Goal: Task Accomplishment & Management: Use online tool/utility

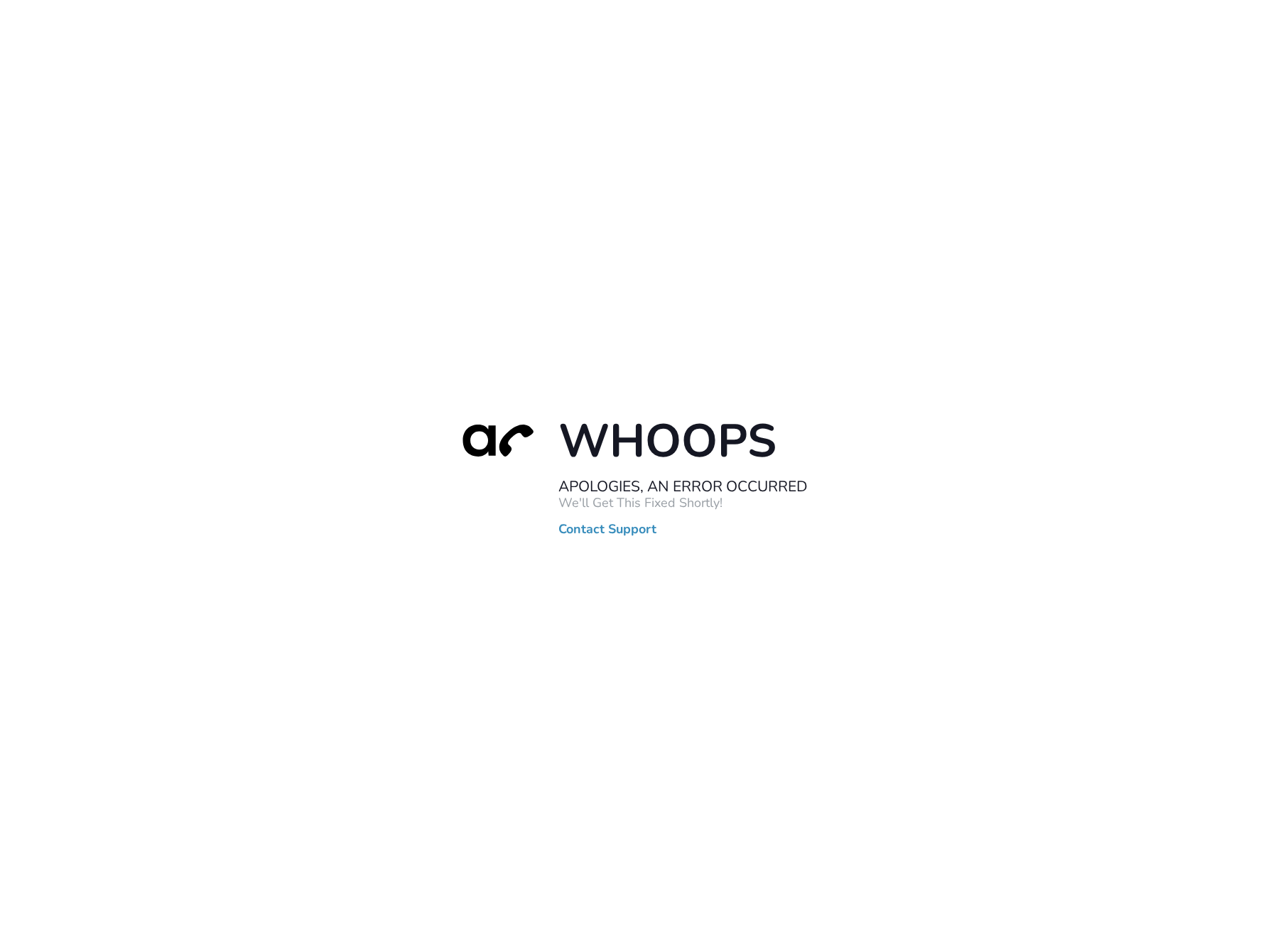
click at [255, 98] on div "Whoops Apologies, An Error Occurred We'll Get This Fixed Shortly! Contact Suppo…" at bounding box center [644, 475] width 1288 height 950
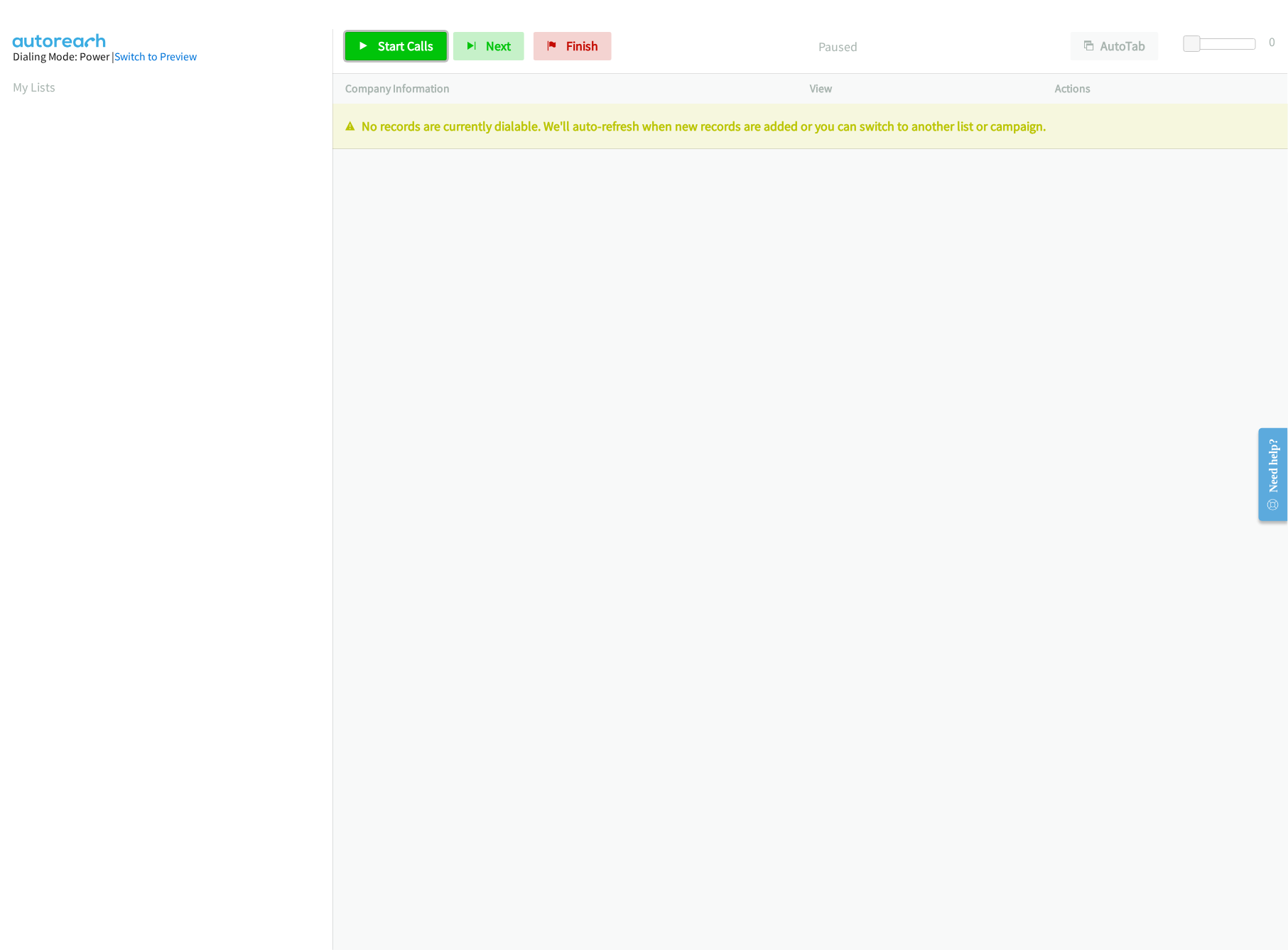
click at [386, 45] on span "Start Calls" at bounding box center [406, 46] width 55 height 16
click at [382, 45] on span "Pause" at bounding box center [394, 46] width 32 height 16
click at [574, 41] on span "Finish" at bounding box center [582, 46] width 32 height 16
drag, startPoint x: 559, startPoint y: 42, endPoint x: 680, endPoint y: 76, distance: 125.7
click at [561, 42] on link "Finish" at bounding box center [573, 46] width 78 height 28
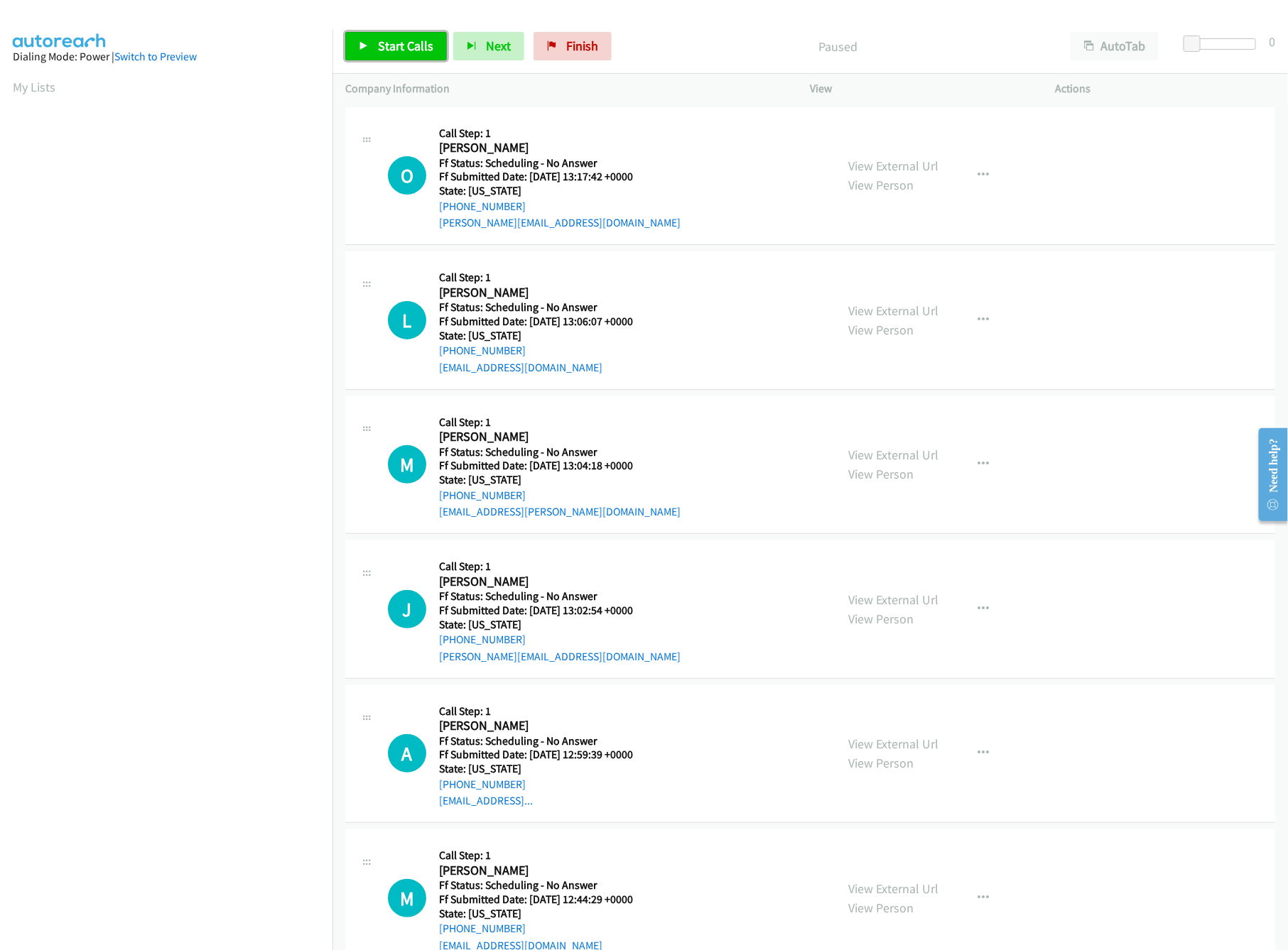
click at [403, 50] on span "Start Calls" at bounding box center [406, 46] width 55 height 16
click at [887, 156] on div "View External Url View Person" at bounding box center [893, 175] width 90 height 38
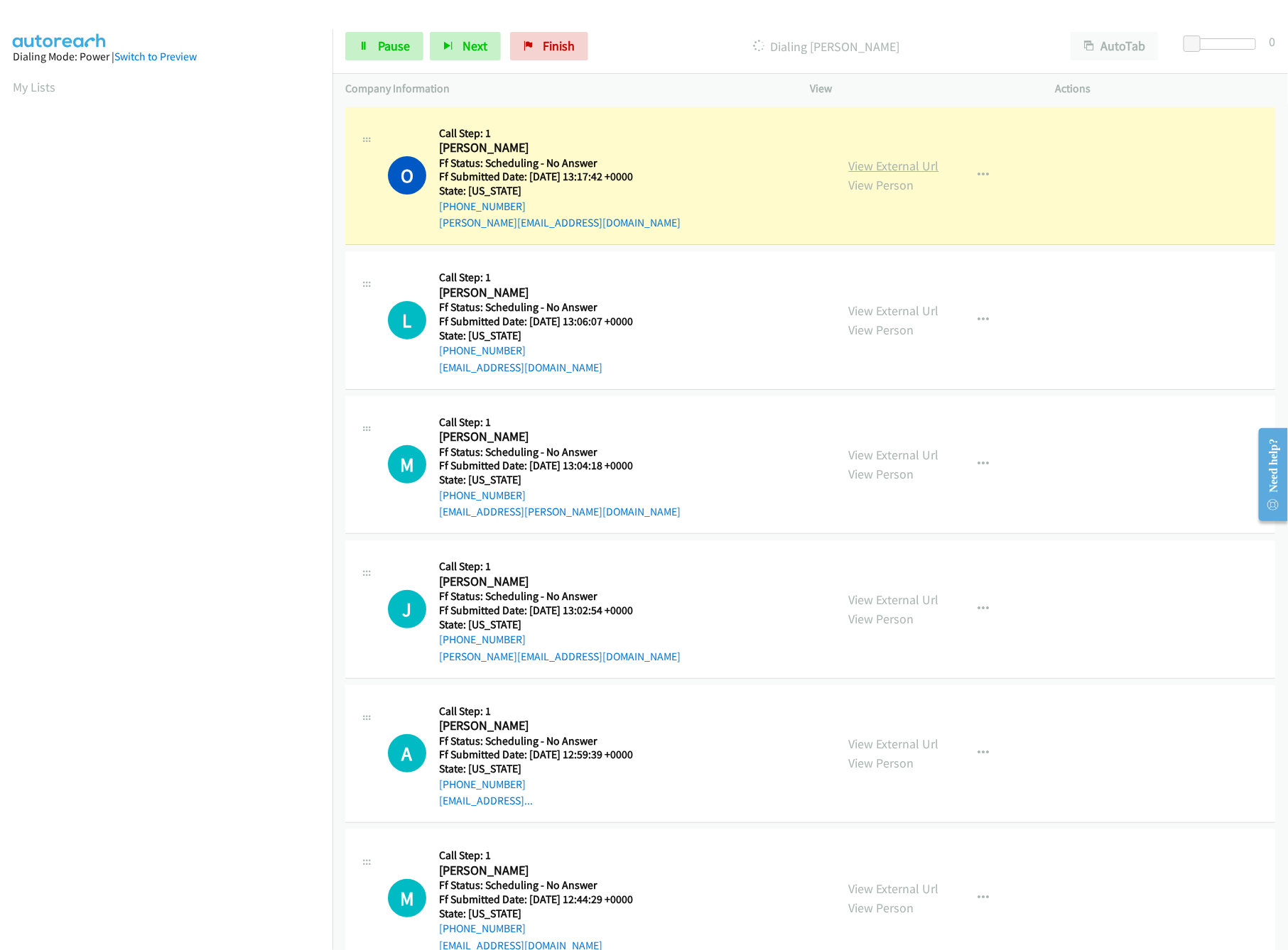
click at [888, 159] on link "View External Url" at bounding box center [893, 166] width 90 height 16
click at [861, 312] on link "View External Url" at bounding box center [893, 311] width 90 height 16
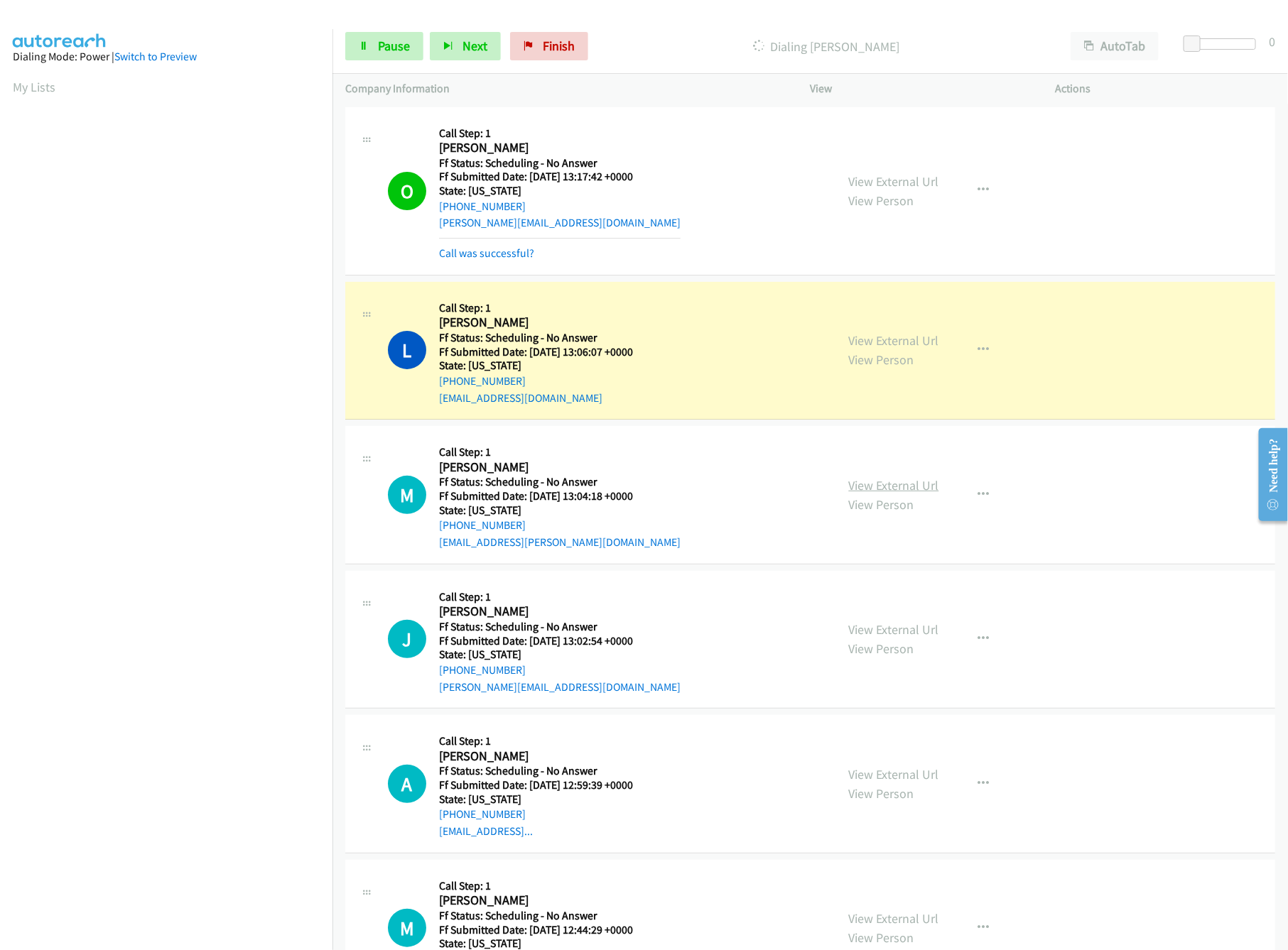
click at [923, 482] on link "View External Url" at bounding box center [893, 486] width 90 height 16
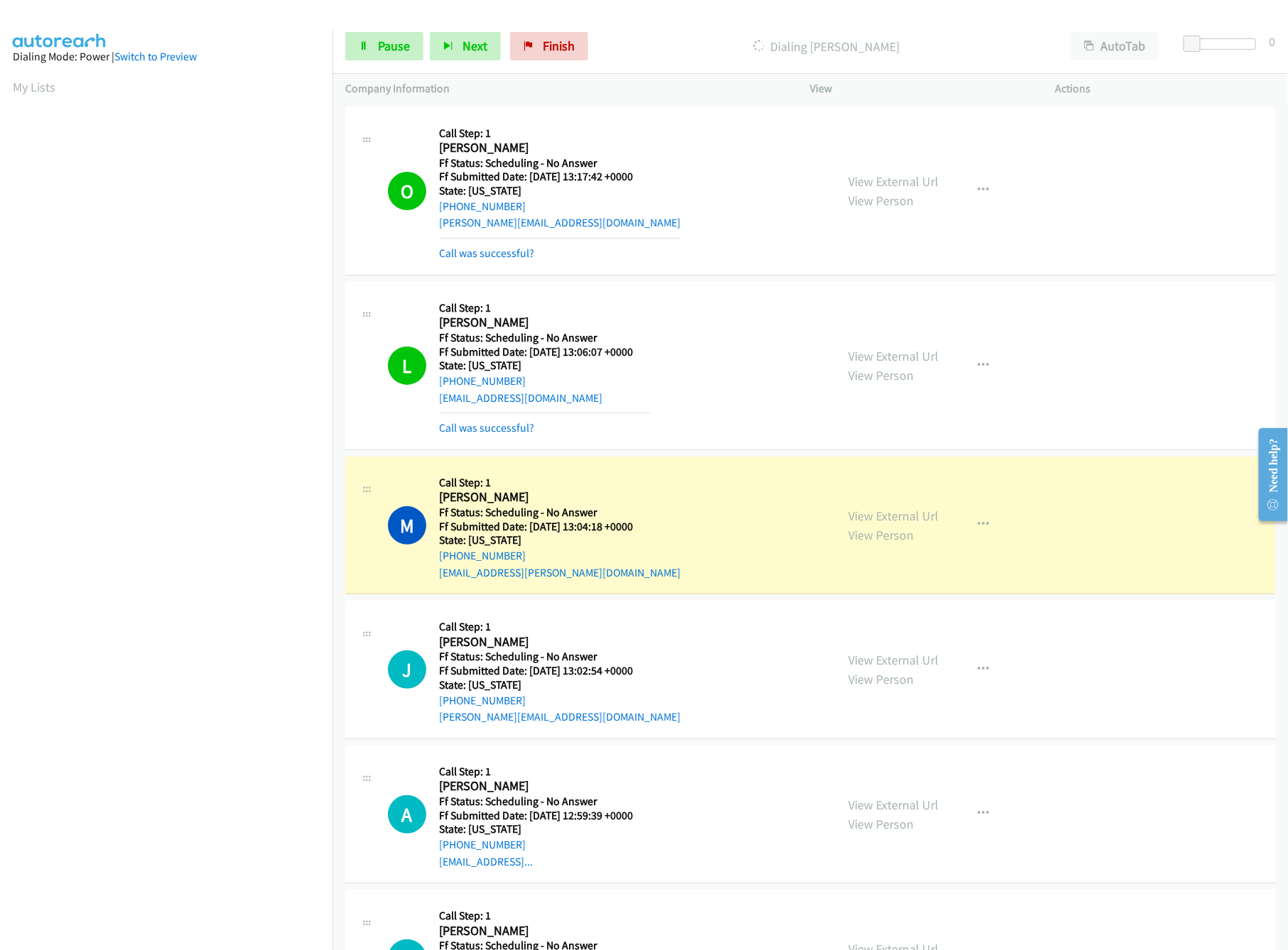
scroll to position [142, 0]
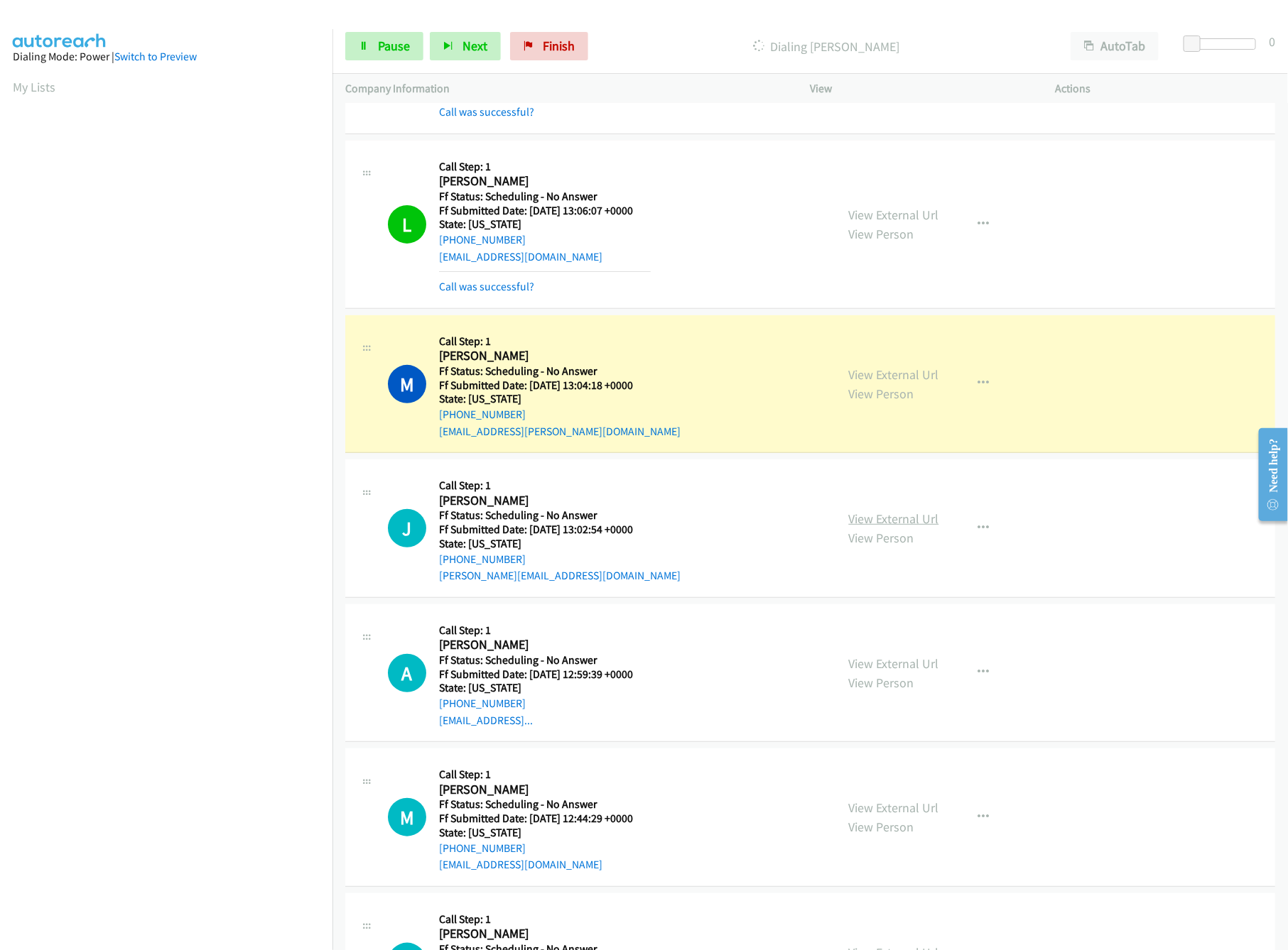
click at [853, 512] on link "View External Url" at bounding box center [893, 519] width 90 height 16
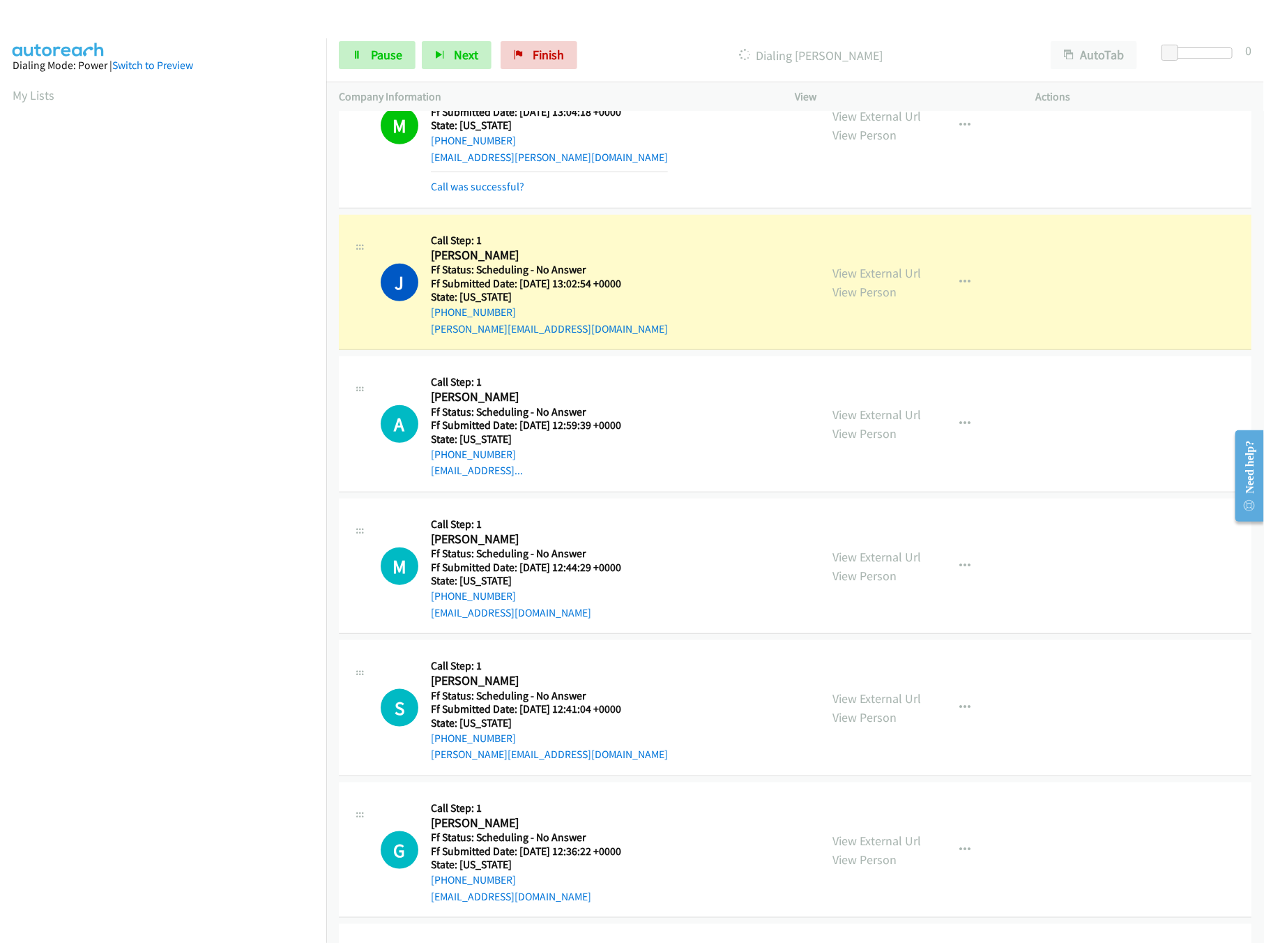
scroll to position [418, 0]
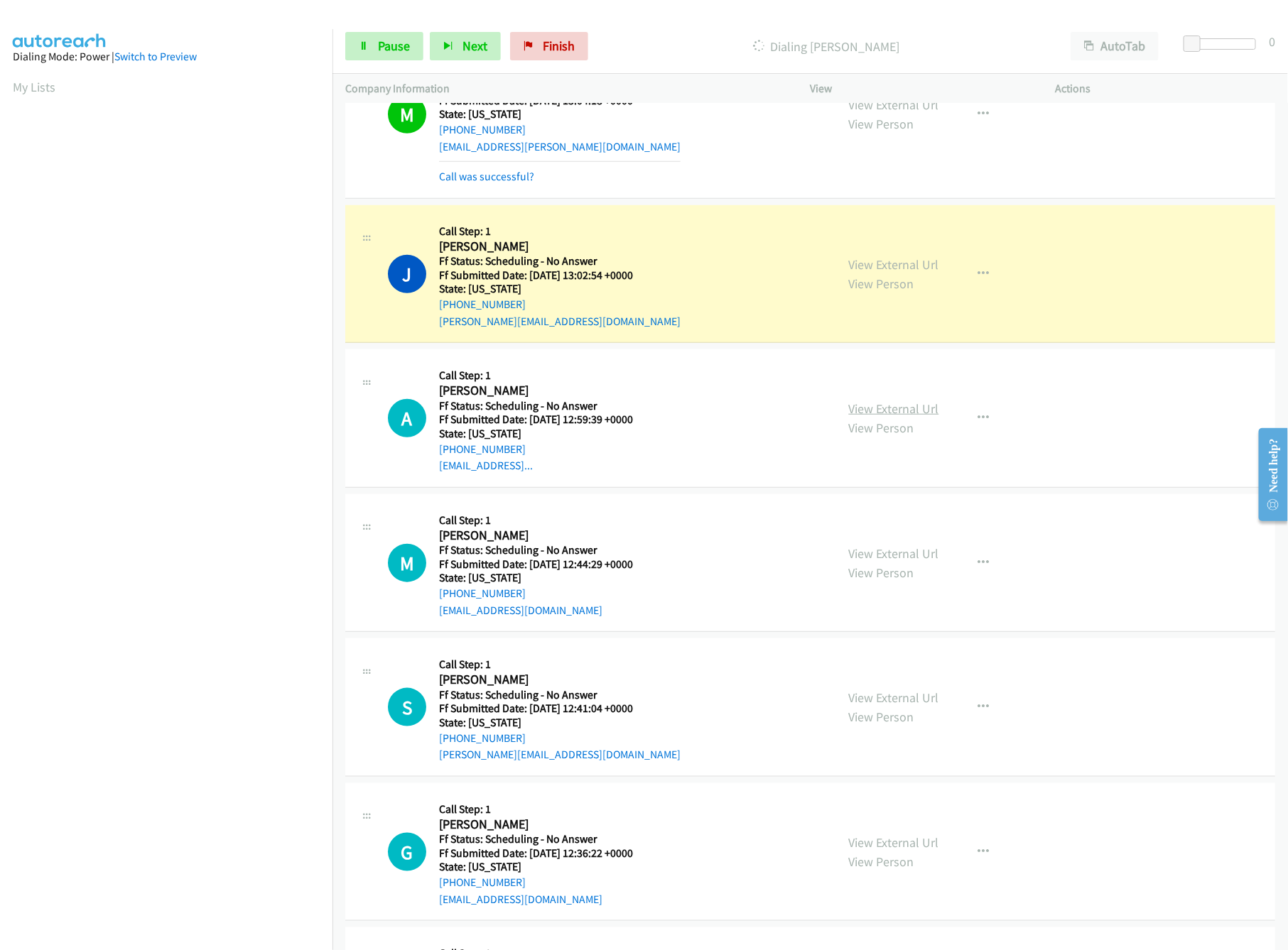
click at [878, 417] on link "View External Url" at bounding box center [893, 408] width 90 height 16
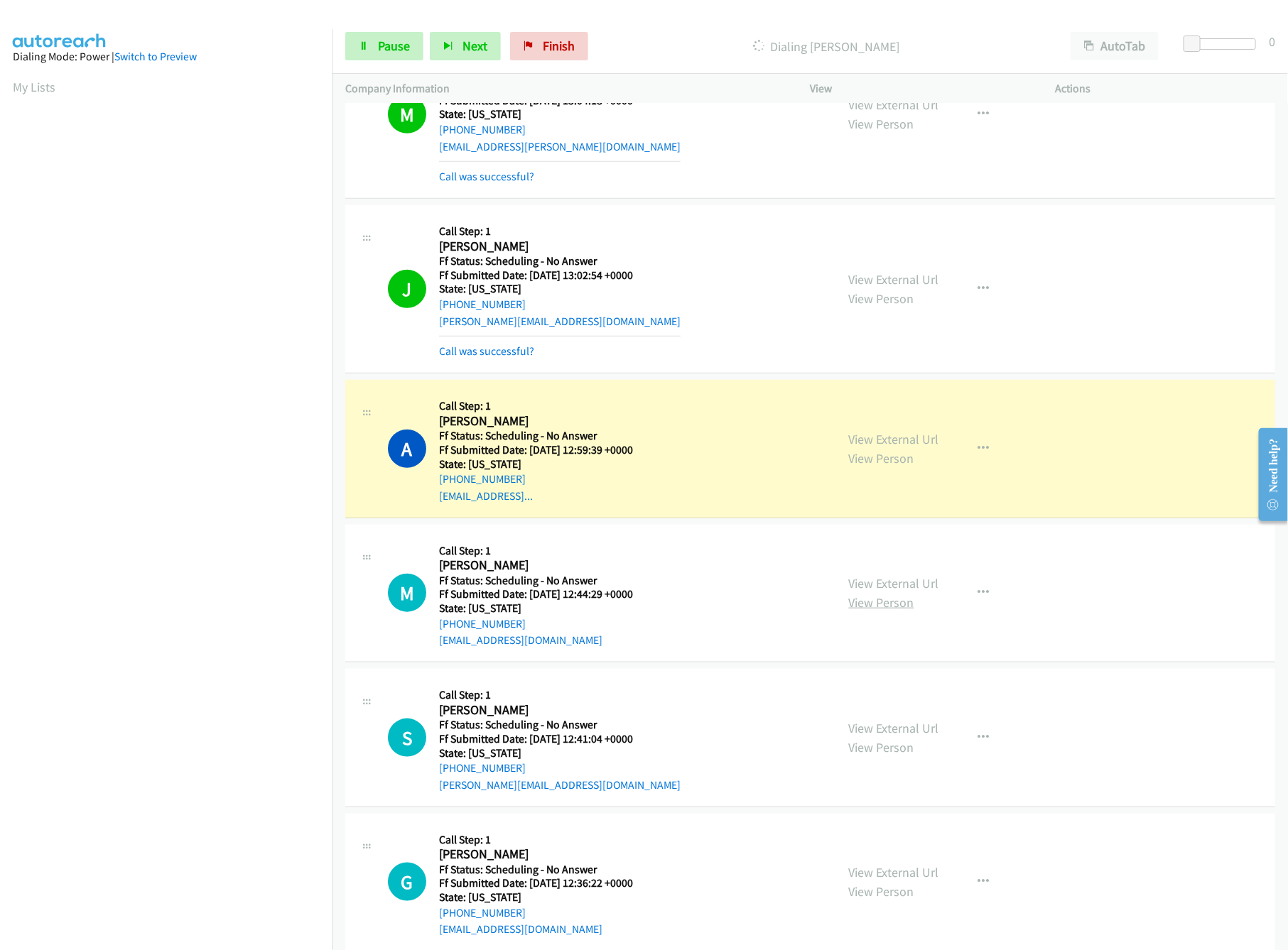
drag, startPoint x: 919, startPoint y: 576, endPoint x: 884, endPoint y: 606, distance: 46.1
click at [917, 582] on div "View External Url View Person" at bounding box center [893, 592] width 90 height 38
click at [883, 590] on link "View External Url" at bounding box center [893, 583] width 90 height 16
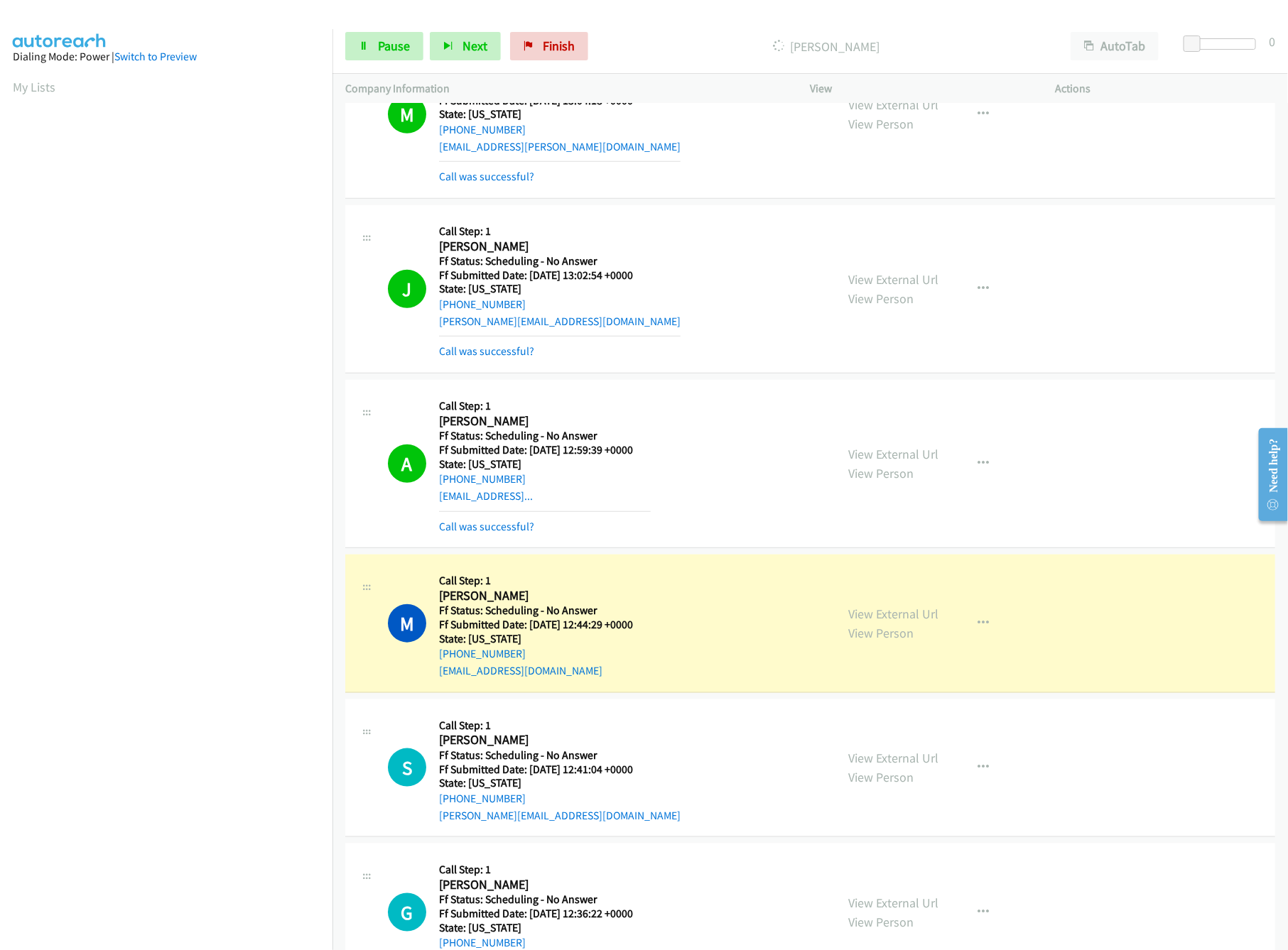
click at [424, 71] on div "Start Calls Pause Next Finish Dialing Mary Miller AutoTab AutoTab 0" at bounding box center [810, 46] width 955 height 54
click at [395, 49] on span "Pause" at bounding box center [394, 46] width 32 height 16
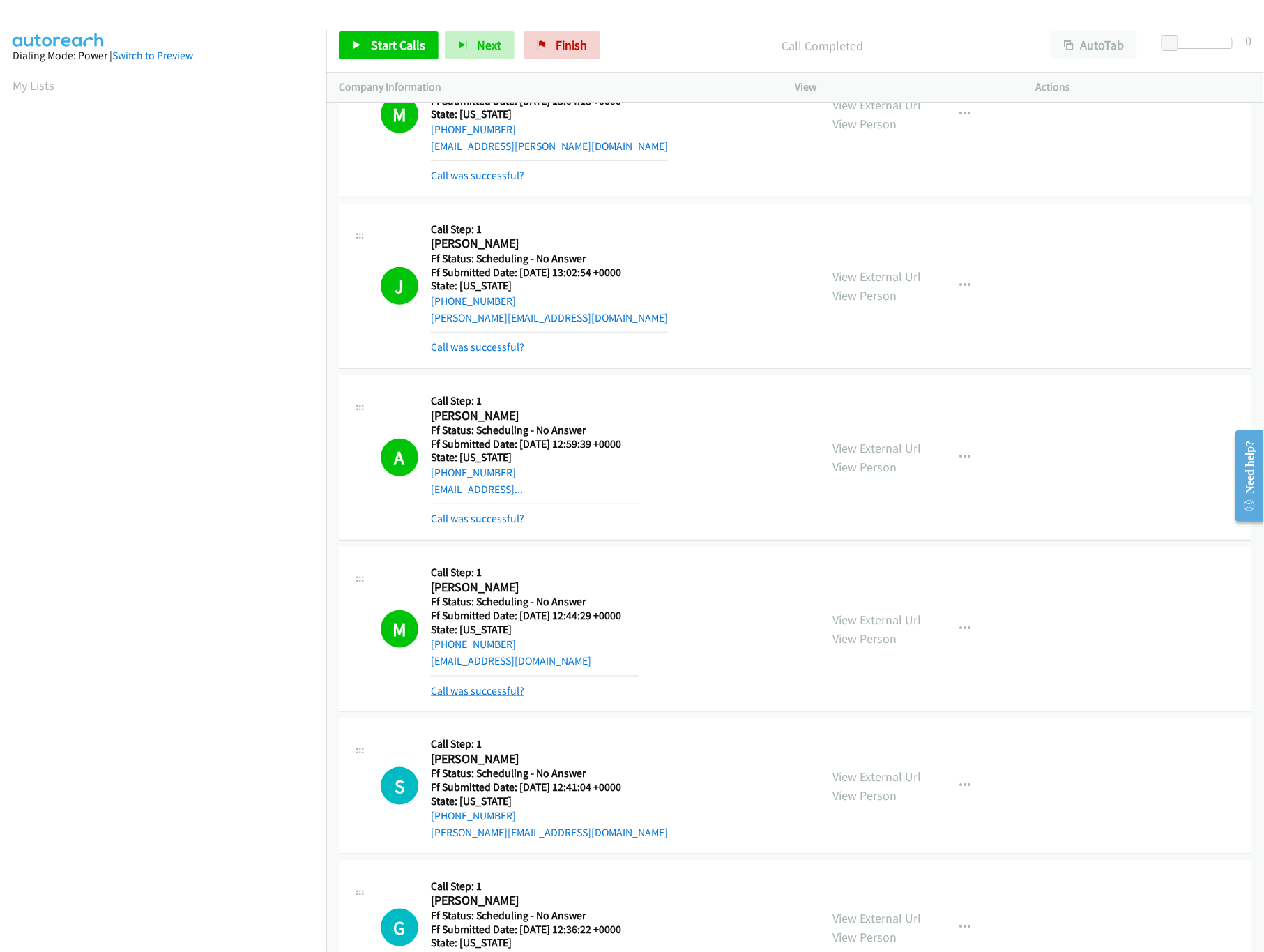
click at [492, 693] on link "Call was successful?" at bounding box center [477, 691] width 93 height 14
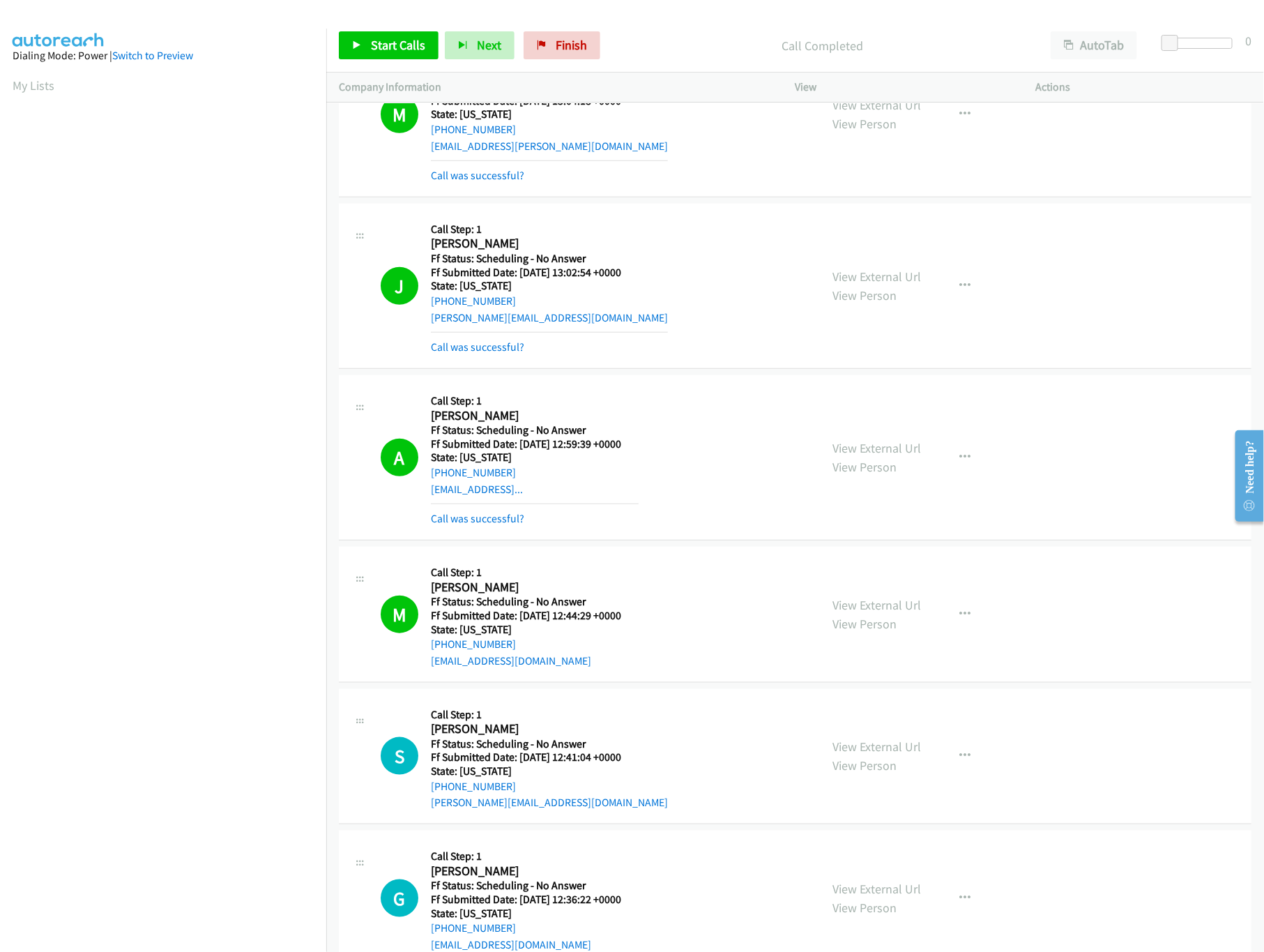
click at [688, 21] on div "Start Calls Pause Next Finish Call Completed AutoTab AutoTab 0" at bounding box center [795, 46] width 937 height 54
click at [509, 515] on link "Call was successful?" at bounding box center [477, 518] width 93 height 14
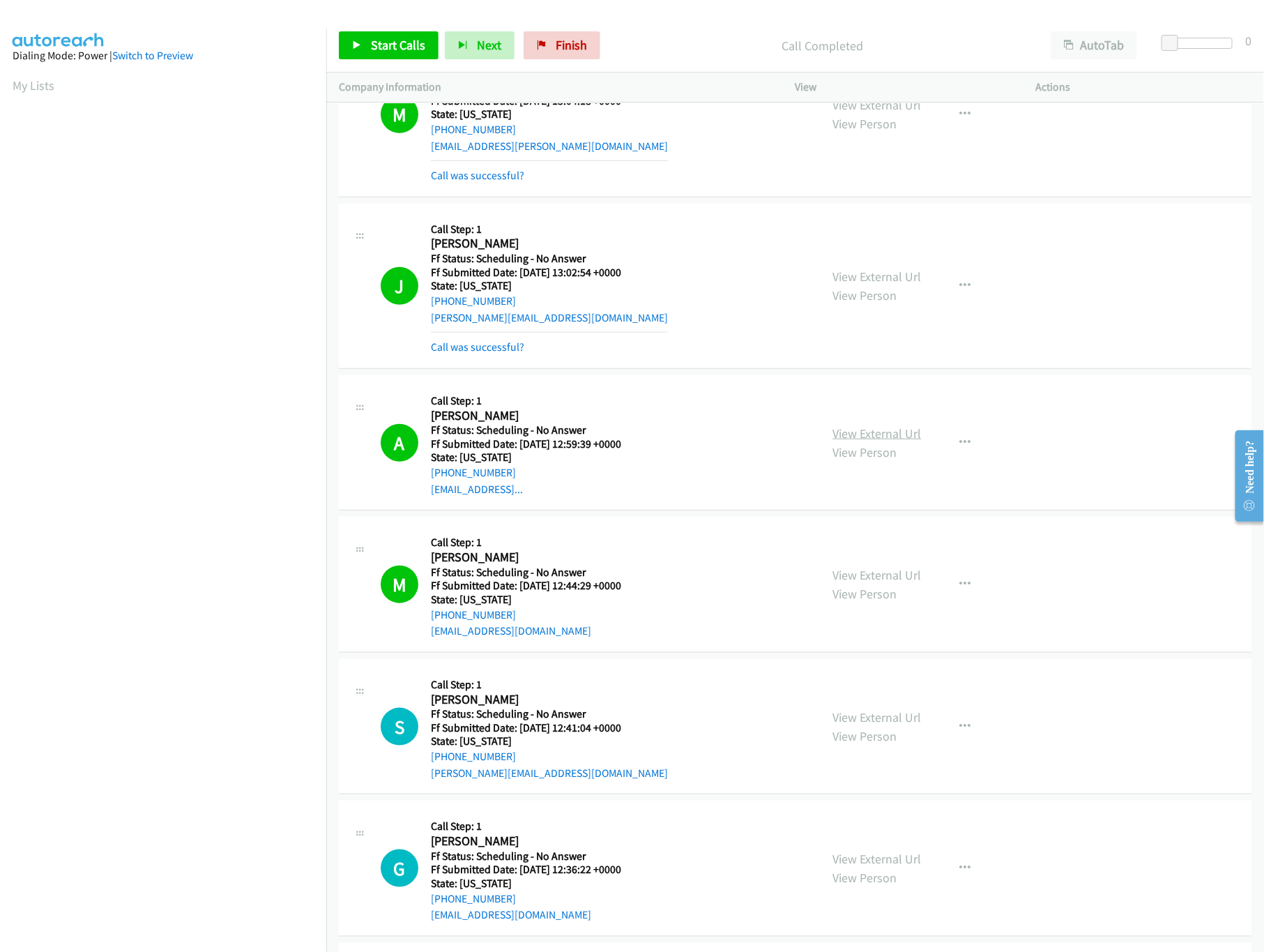
click at [866, 440] on link "View External Url" at bounding box center [877, 434] width 89 height 16
click at [381, 36] on link "Start Calls" at bounding box center [388, 45] width 100 height 28
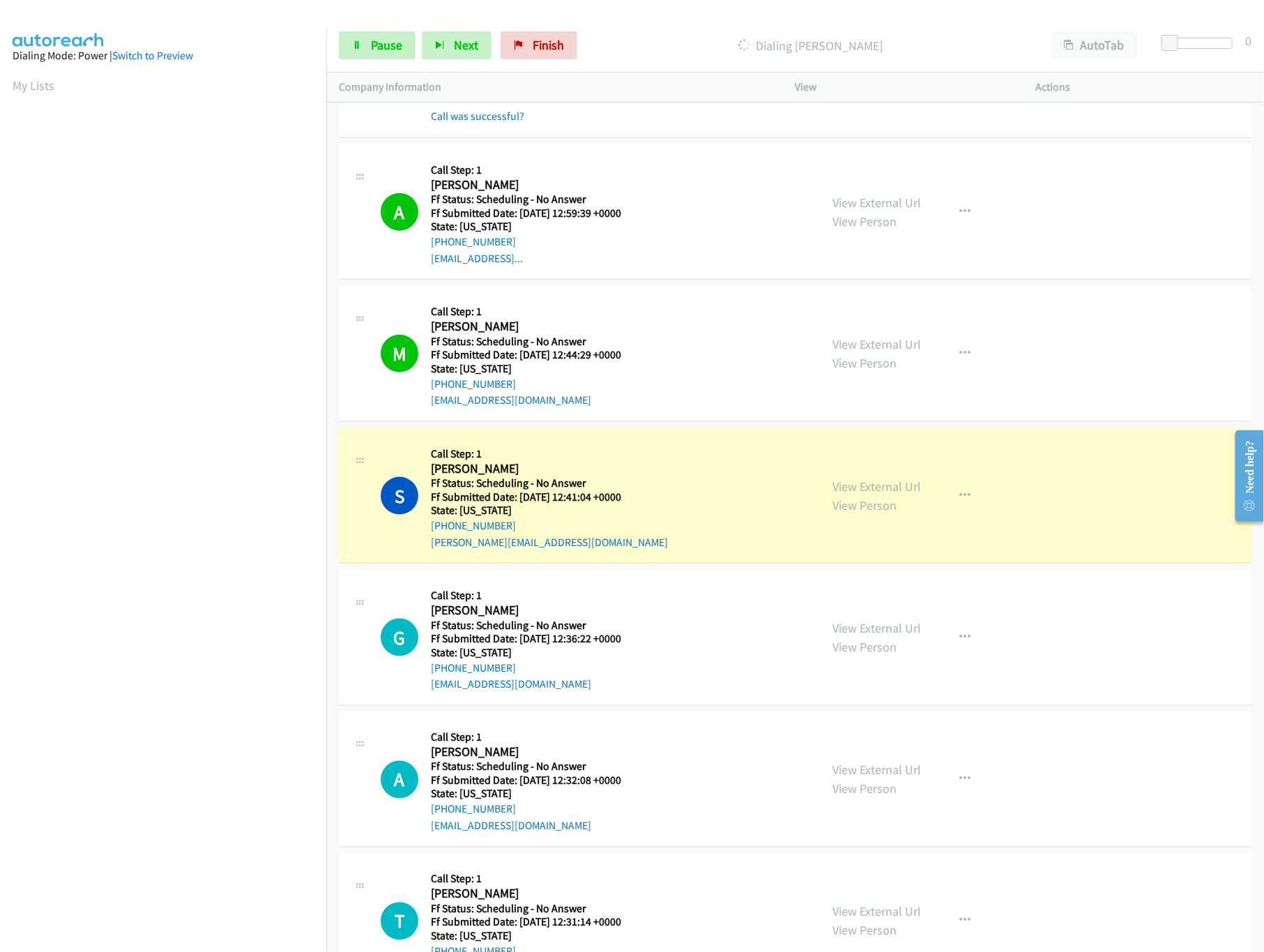
scroll to position [837, 0]
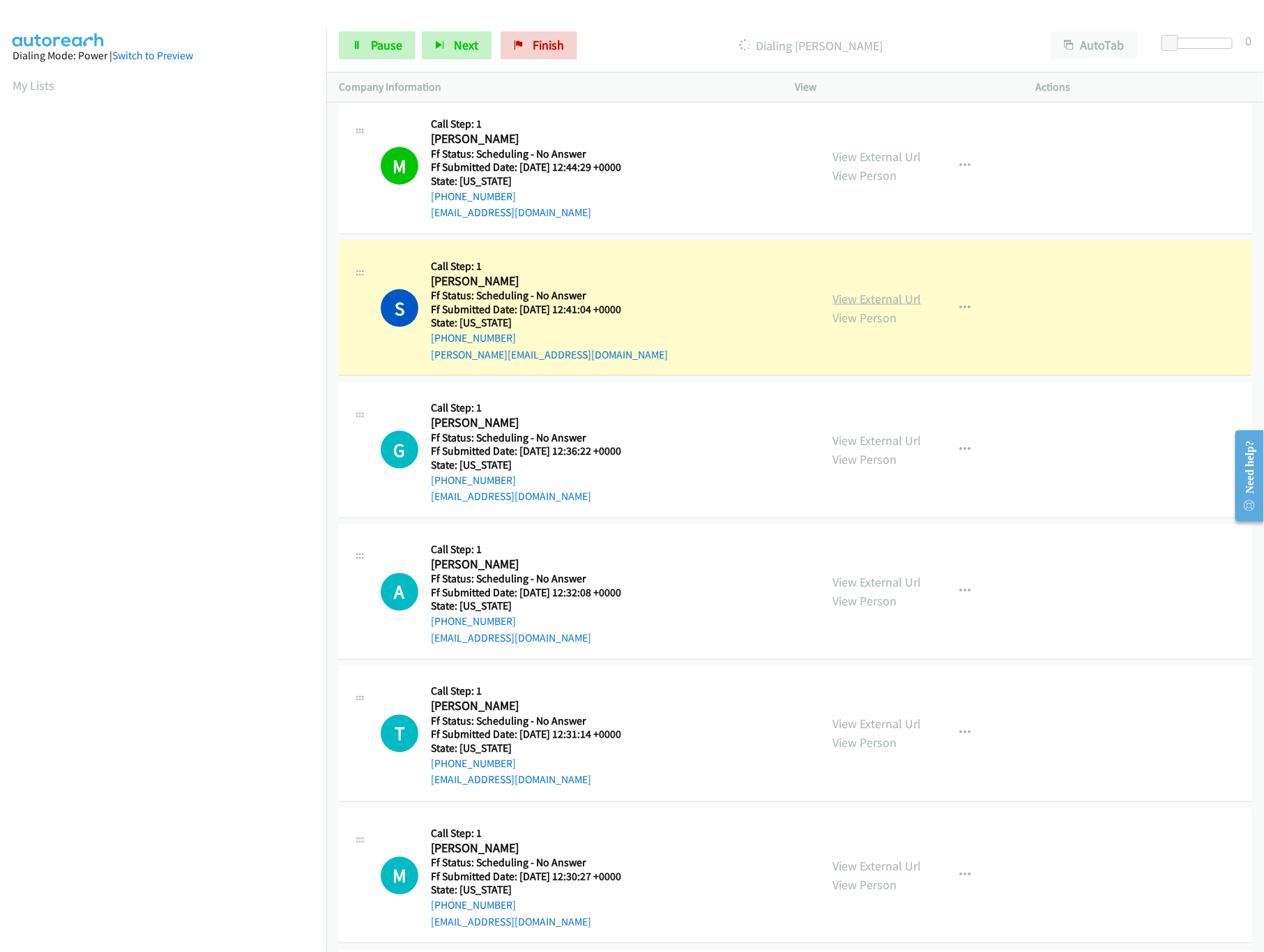
click at [835, 302] on link "View External Url" at bounding box center [877, 299] width 89 height 16
click at [872, 439] on link "View External Url" at bounding box center [877, 440] width 89 height 16
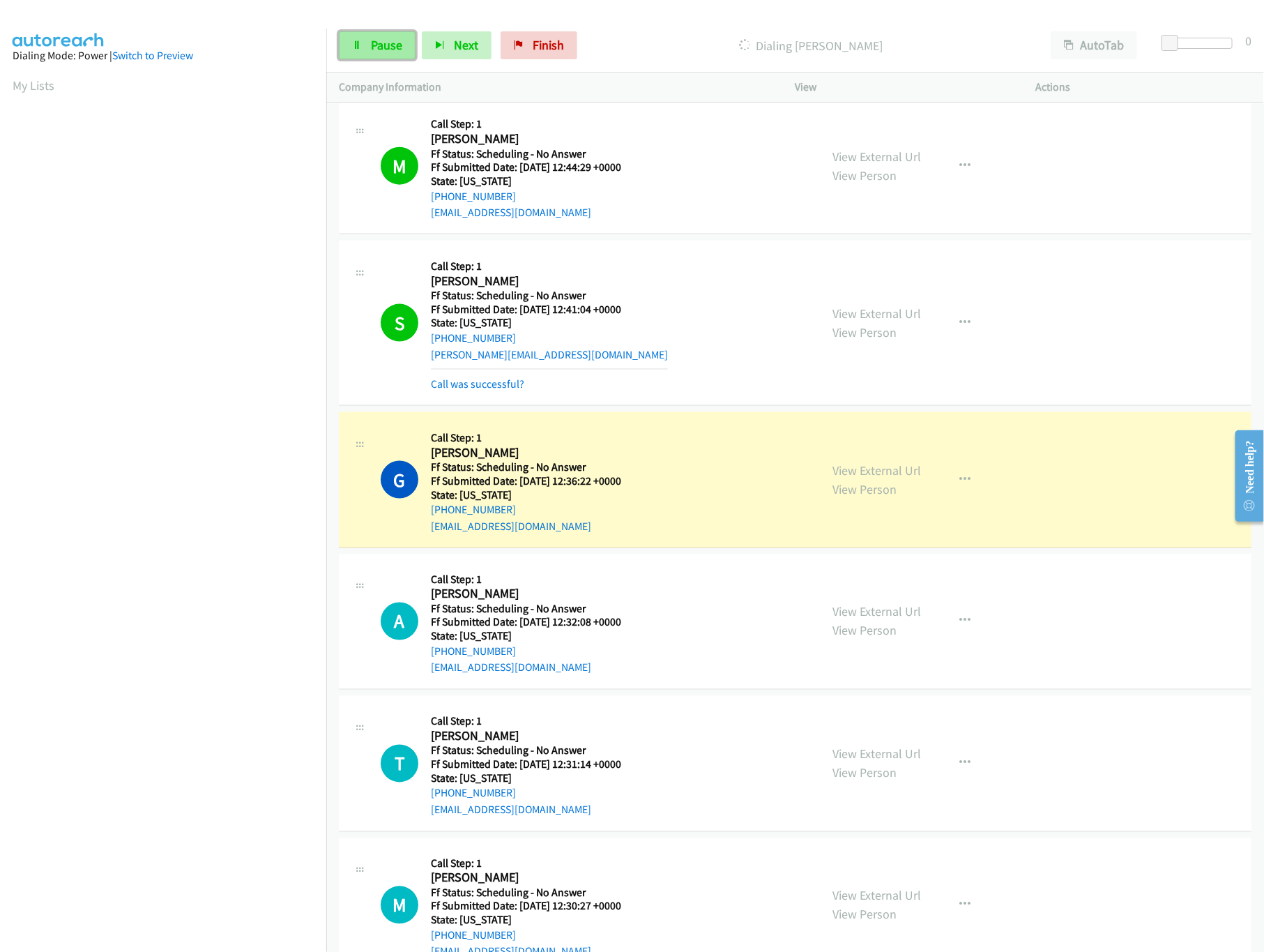
click at [382, 46] on span "Pause" at bounding box center [386, 45] width 31 height 16
click at [902, 478] on link "View External Url" at bounding box center [877, 470] width 89 height 16
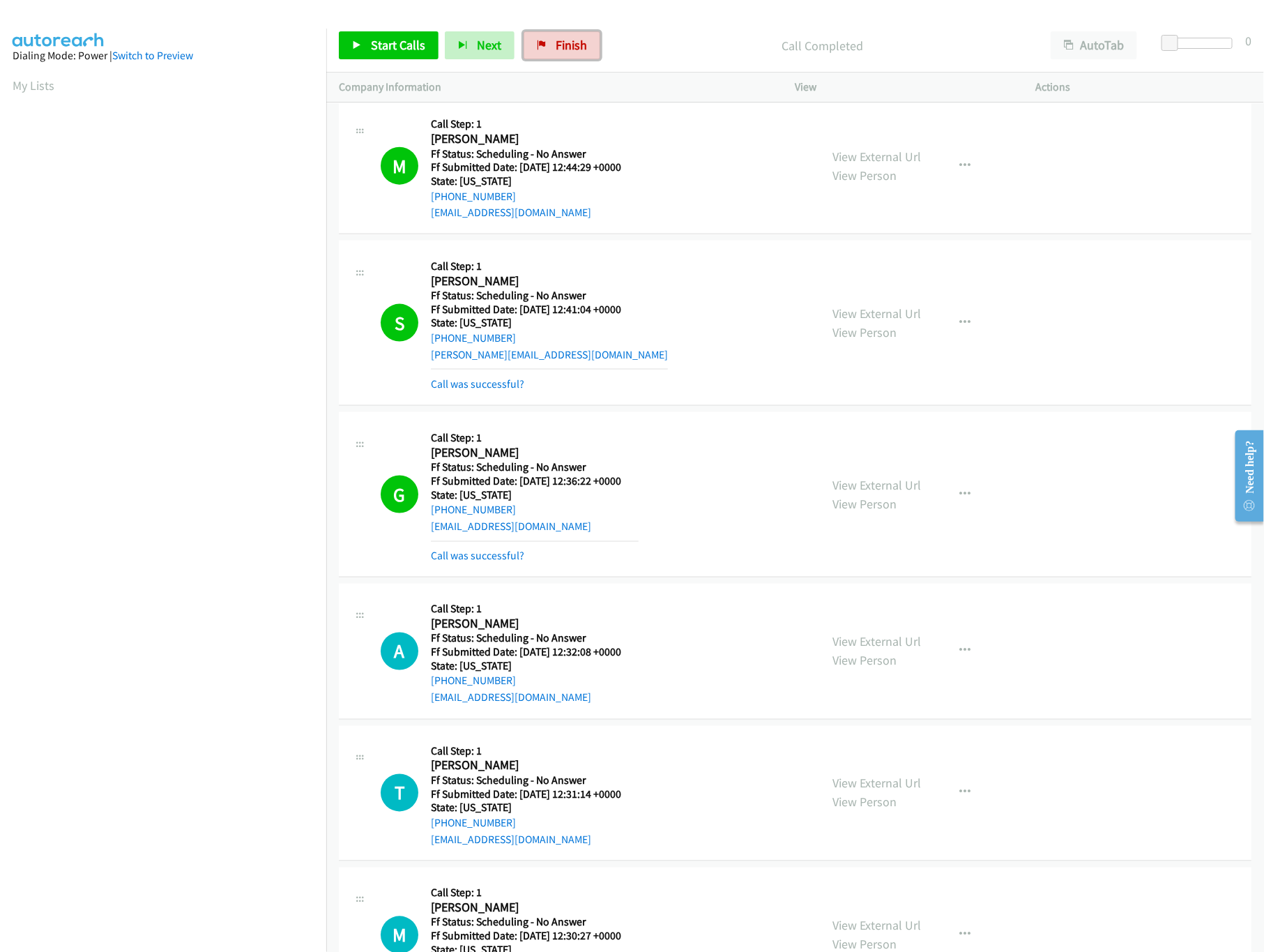
click at [563, 42] on span "Finish" at bounding box center [571, 45] width 31 height 16
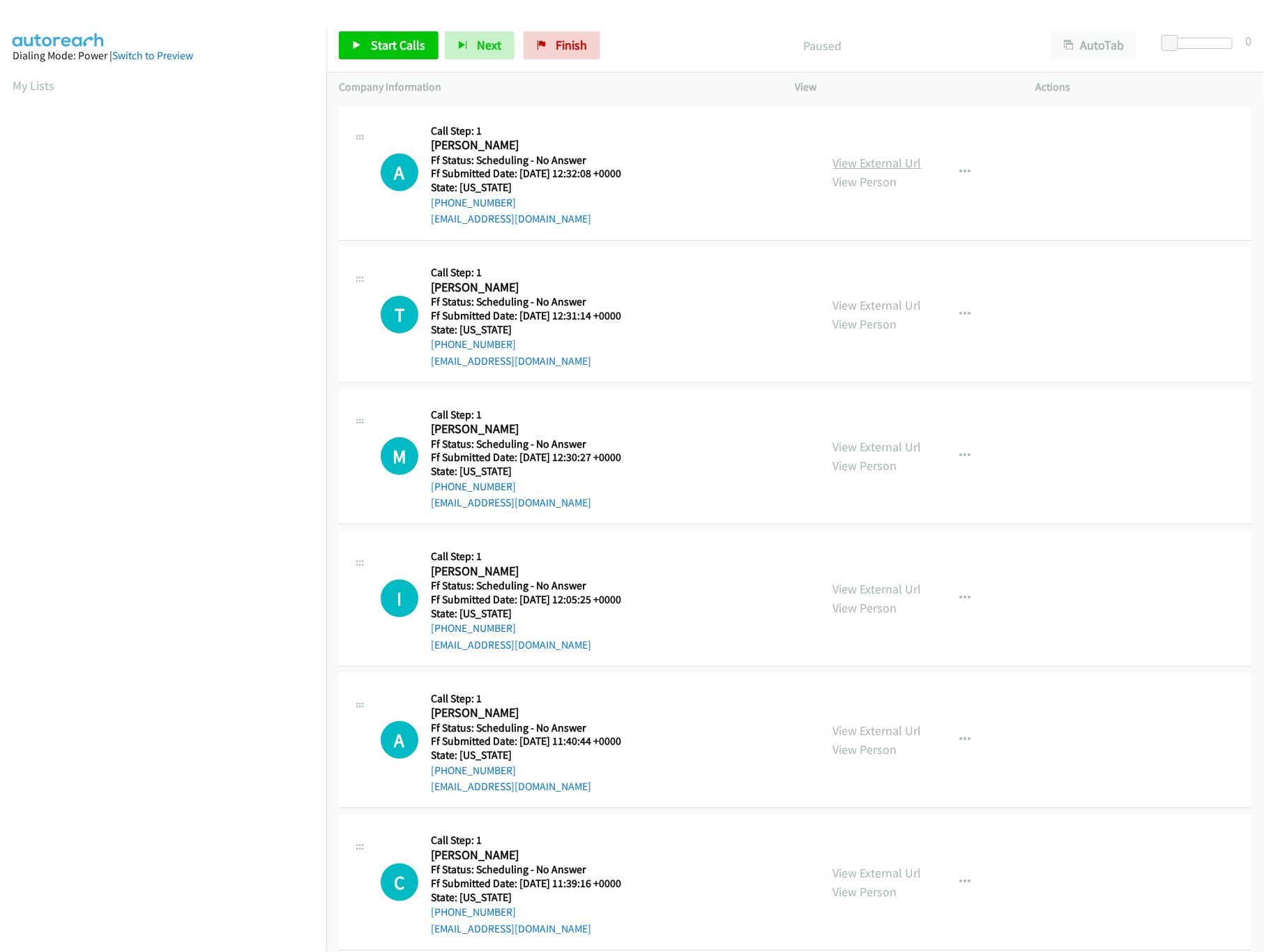
click at [849, 159] on link "View External Url" at bounding box center [877, 163] width 89 height 16
drag, startPoint x: 827, startPoint y: 295, endPoint x: 838, endPoint y: 301, distance: 12.5
click at [833, 296] on div "View External Url View Person" at bounding box center [877, 314] width 89 height 38
click at [838, 301] on link "View External Url" at bounding box center [877, 305] width 89 height 16
drag, startPoint x: 524, startPoint y: 41, endPoint x: 678, endPoint y: 59, distance: 155.0
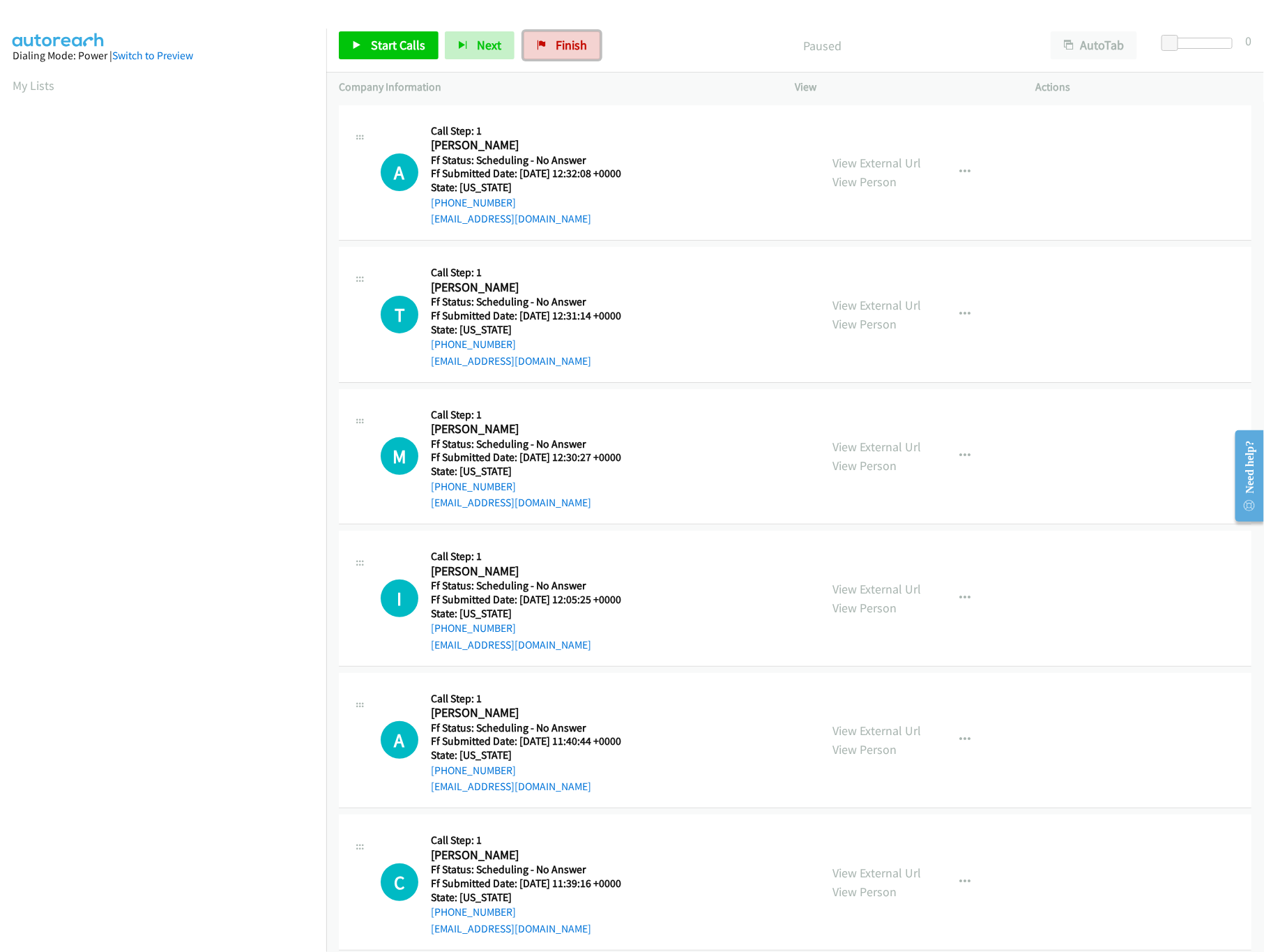
click at [525, 41] on link "Finish" at bounding box center [562, 45] width 77 height 28
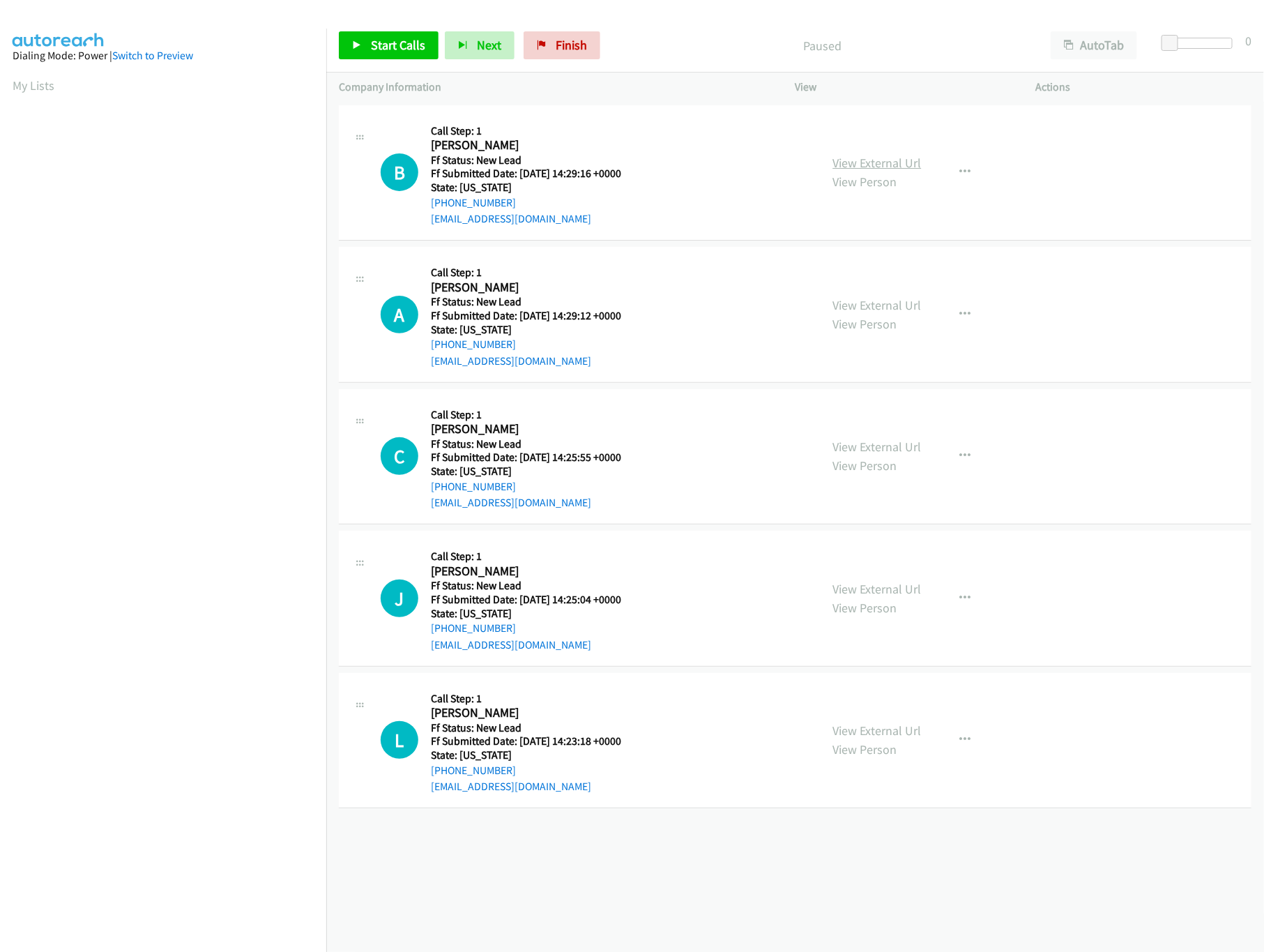
click at [839, 168] on link "View External Url" at bounding box center [877, 163] width 89 height 16
click at [948, 166] on button "button" at bounding box center [965, 172] width 38 height 28
click at [860, 264] on link "Skip Call" at bounding box center [891, 264] width 185 height 28
click at [865, 307] on link "View External Url" at bounding box center [877, 305] width 89 height 16
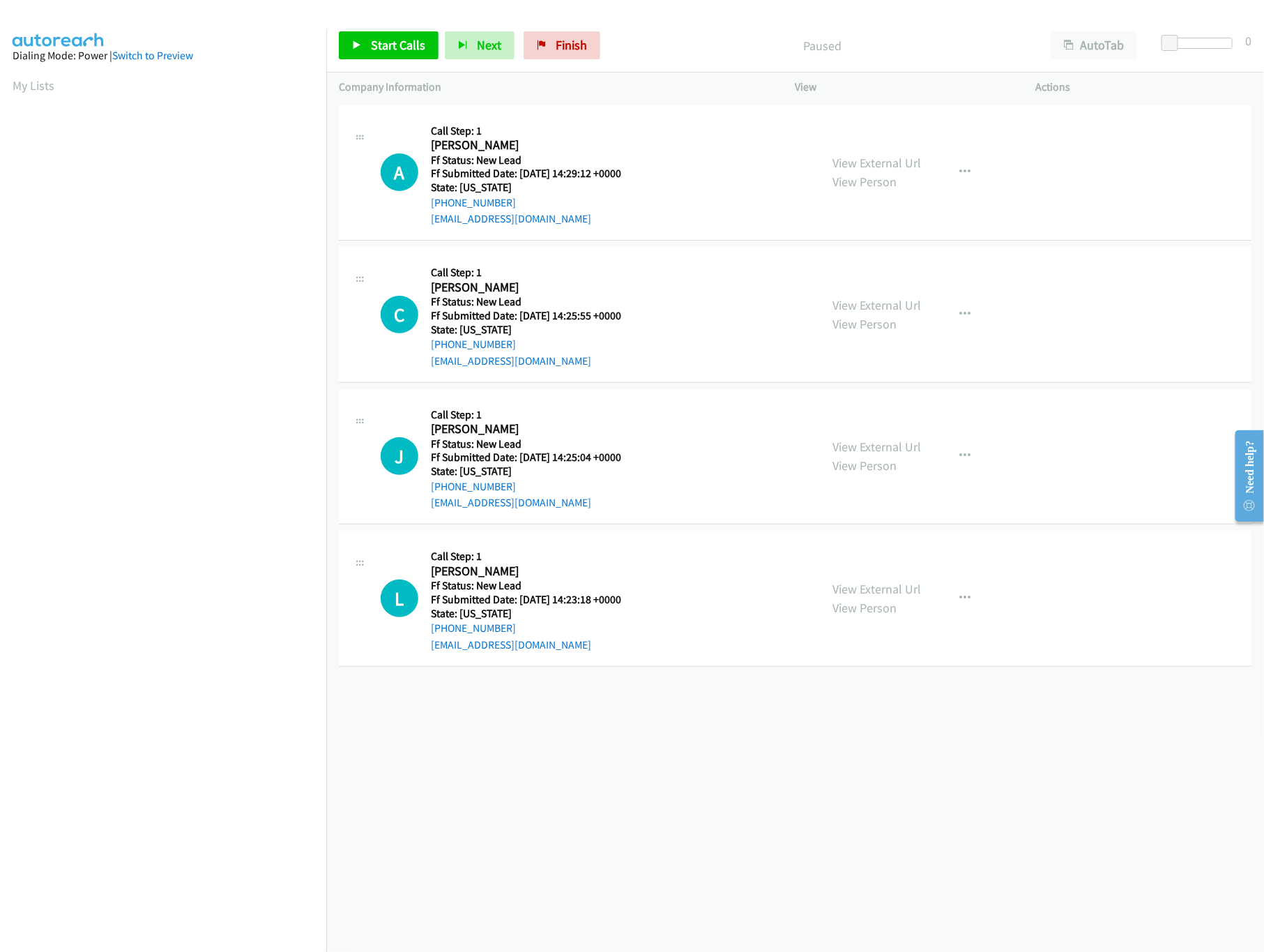
drag, startPoint x: 383, startPoint y: 68, endPoint x: 379, endPoint y: 57, distance: 11.7
click at [383, 67] on div "Start Calls Pause Next Finish Paused AutoTab AutoTab 0" at bounding box center [795, 46] width 937 height 54
click at [379, 54] on link "Start Calls" at bounding box center [388, 45] width 100 height 28
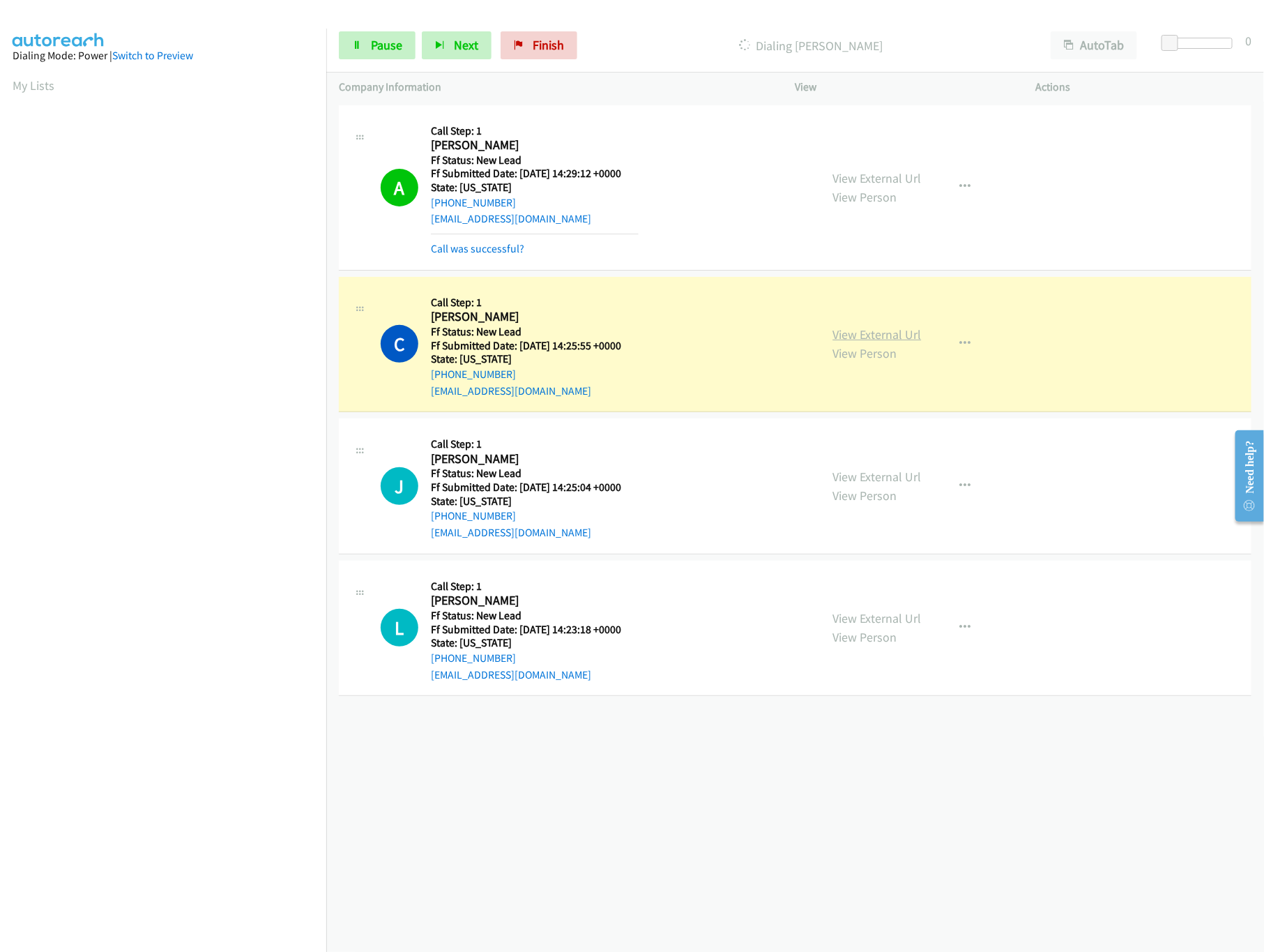
click at [871, 333] on link "View External Url" at bounding box center [877, 335] width 89 height 16
click at [684, 812] on div "[PHONE_NUMBER] Call failed - Please reload the list and try again The Callbar F…" at bounding box center [795, 526] width 937 height 850
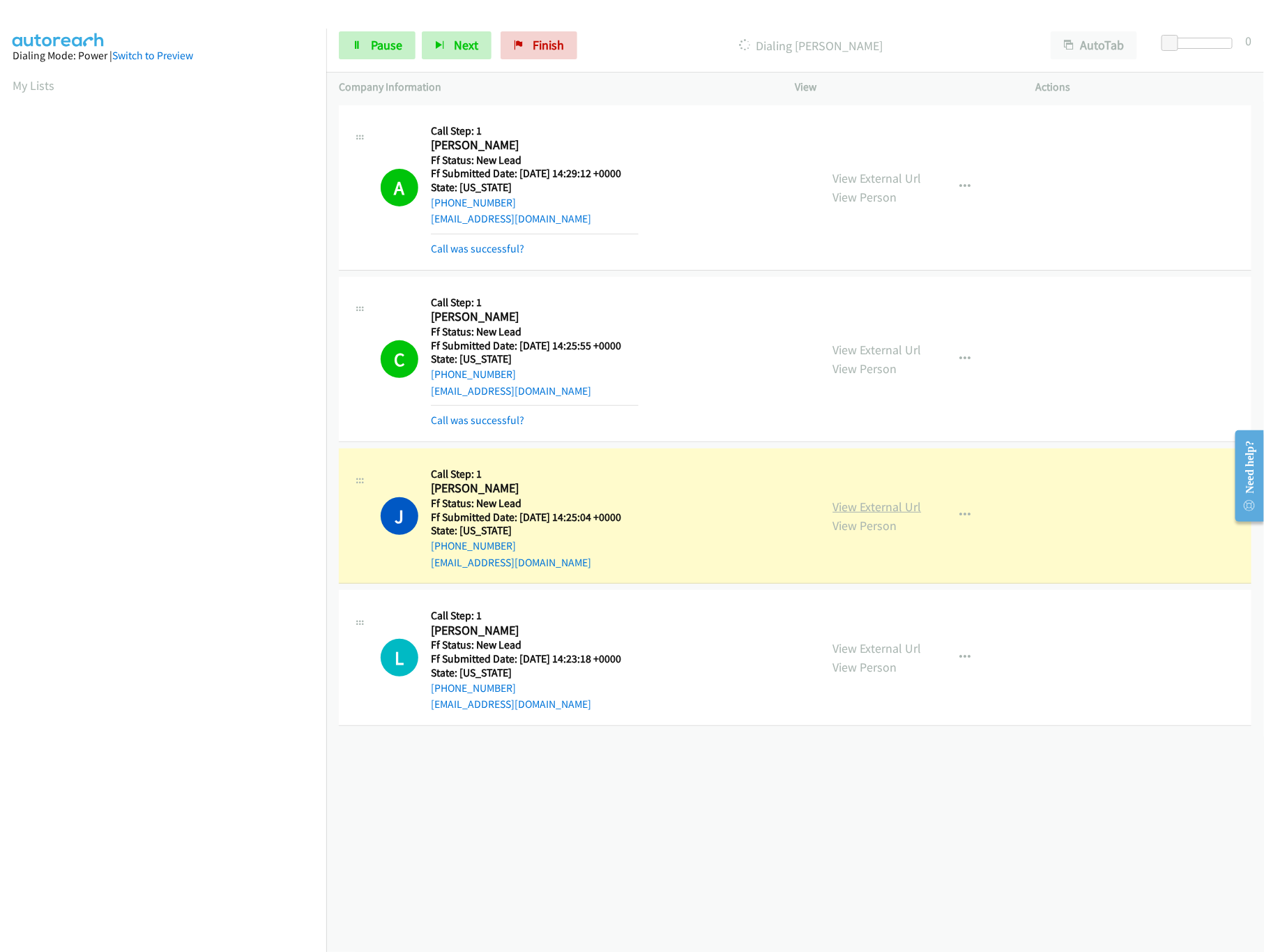
click at [893, 509] on link "View External Url" at bounding box center [877, 506] width 89 height 16
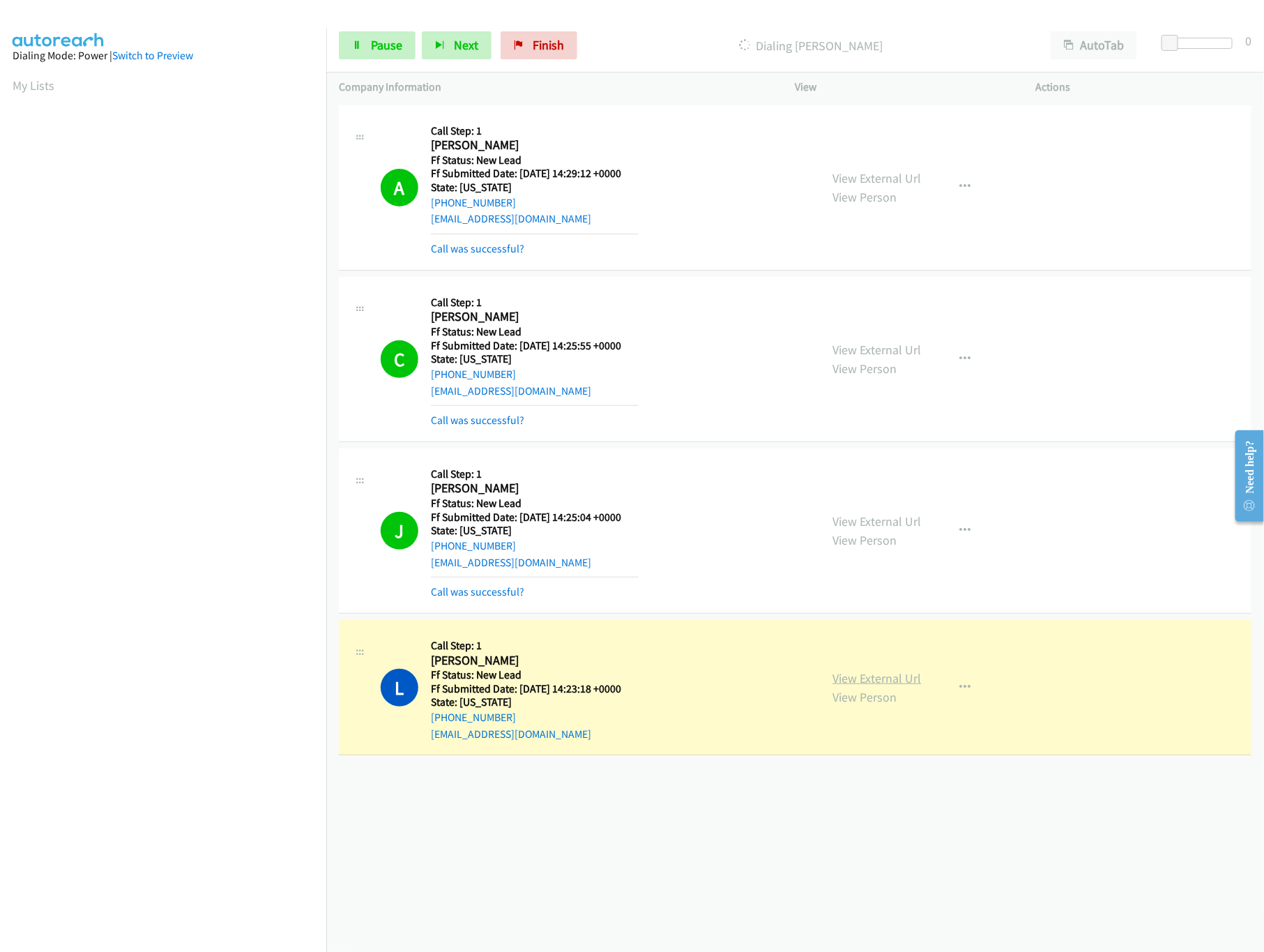
click at [904, 679] on link "View External Url" at bounding box center [877, 678] width 89 height 16
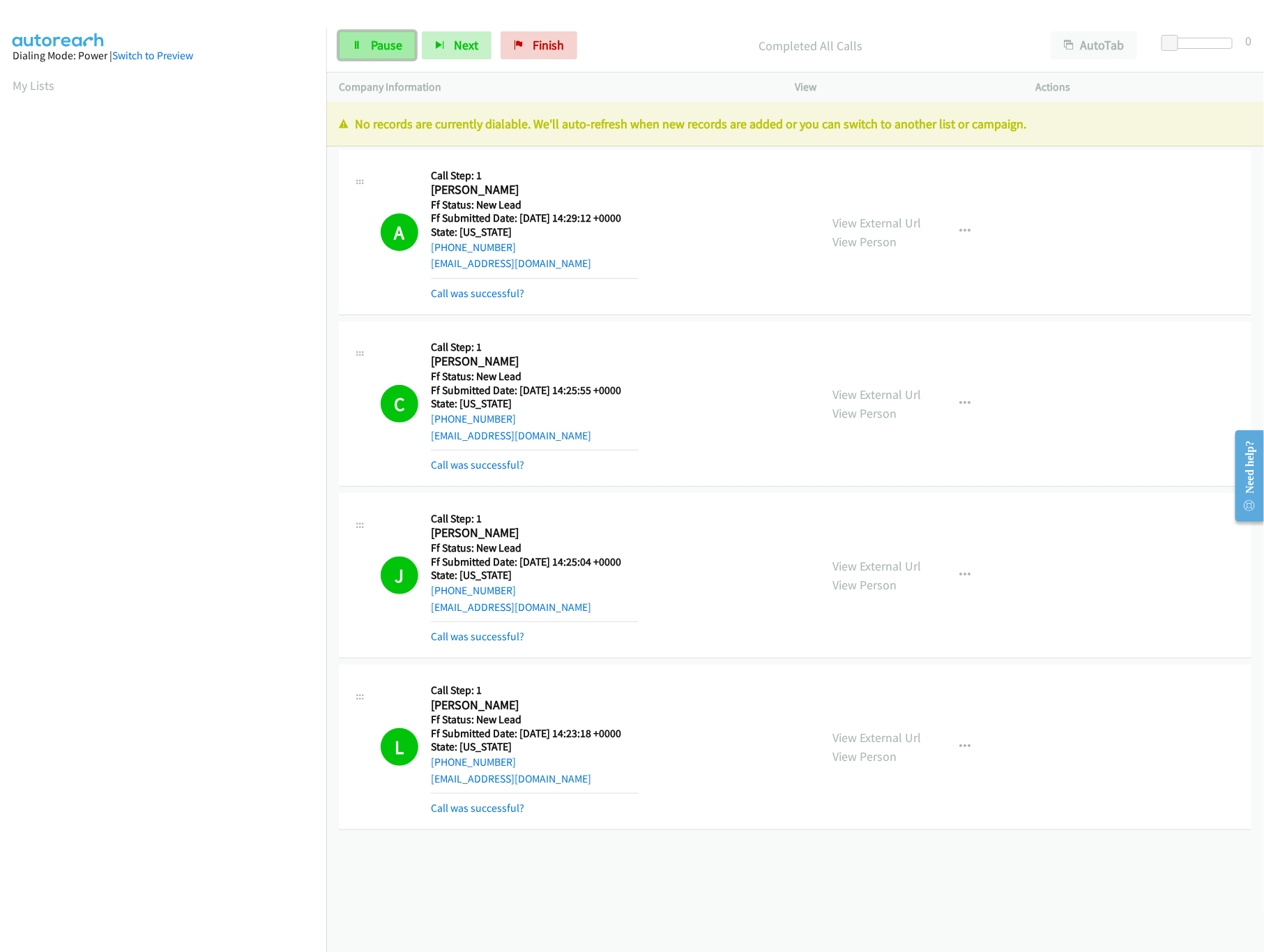
click at [382, 36] on link "Pause" at bounding box center [377, 45] width 77 height 28
click at [561, 42] on span "Finish" at bounding box center [571, 45] width 31 height 16
drag, startPoint x: 561, startPoint y: 42, endPoint x: 700, endPoint y: 61, distance: 140.3
click at [561, 42] on span "Finish" at bounding box center [571, 45] width 31 height 16
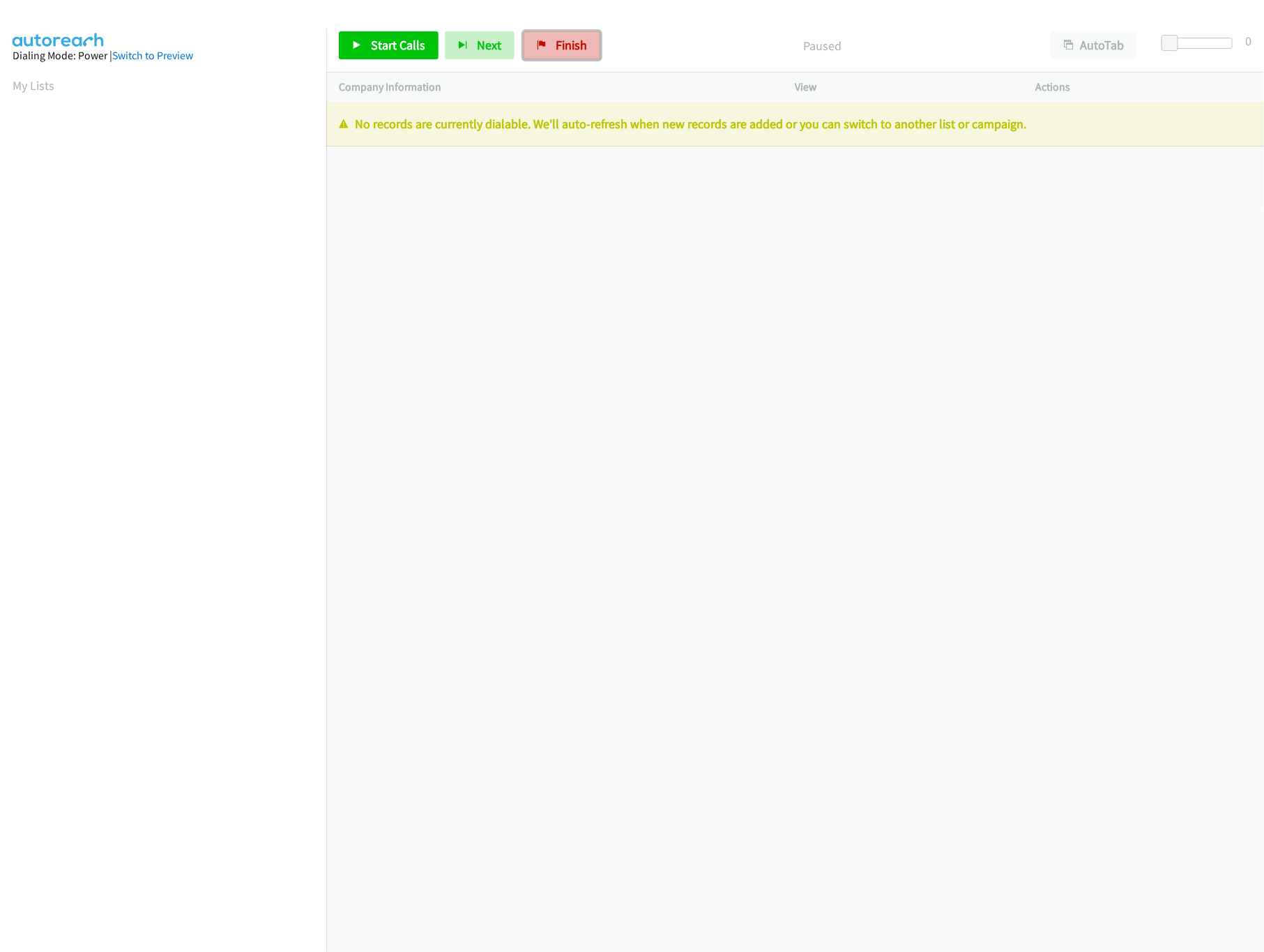
click at [565, 48] on span "Finish" at bounding box center [571, 45] width 31 height 16
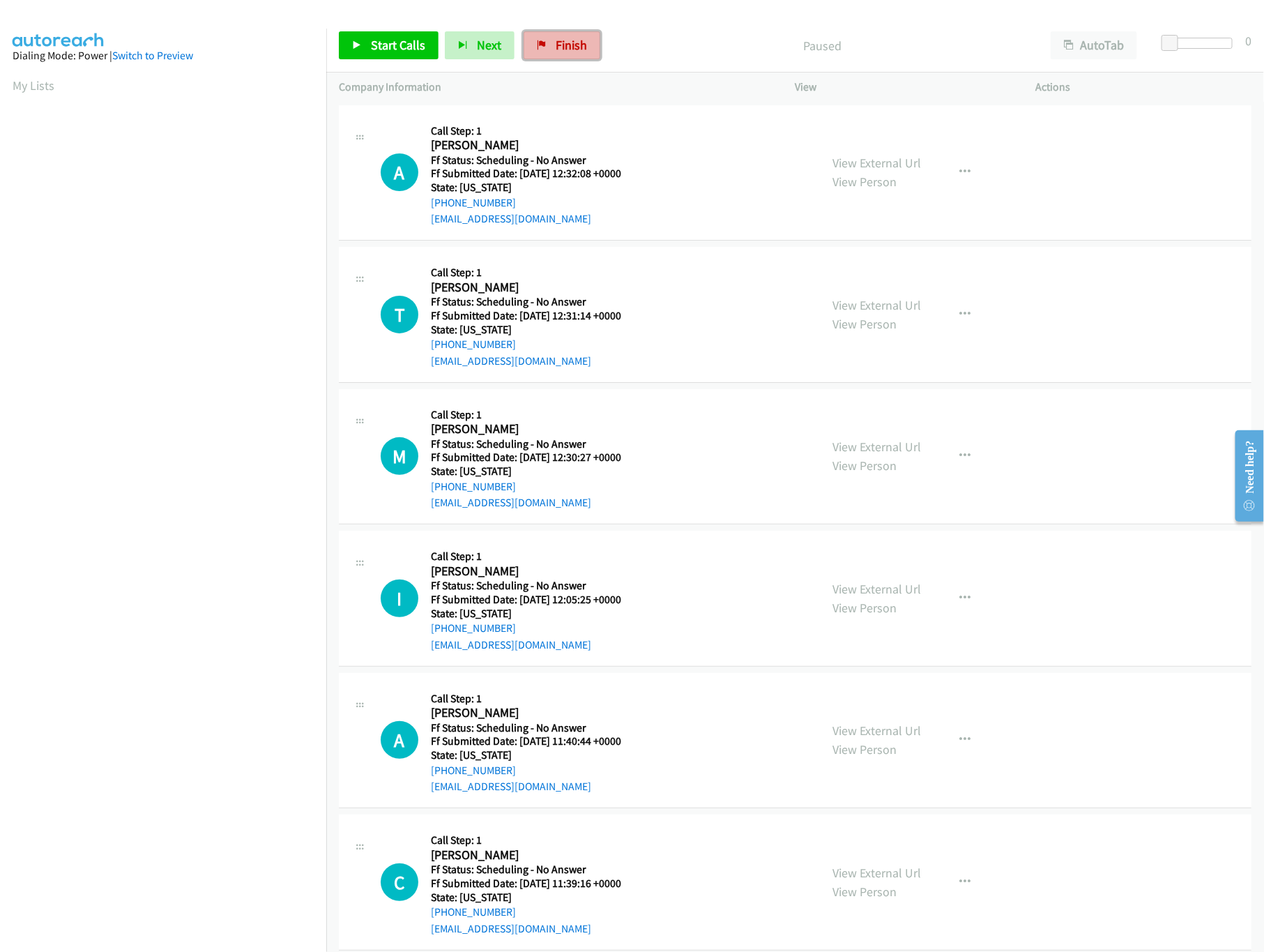
click at [569, 49] on span "Finish" at bounding box center [571, 45] width 31 height 16
